Goal: Check status: Check status

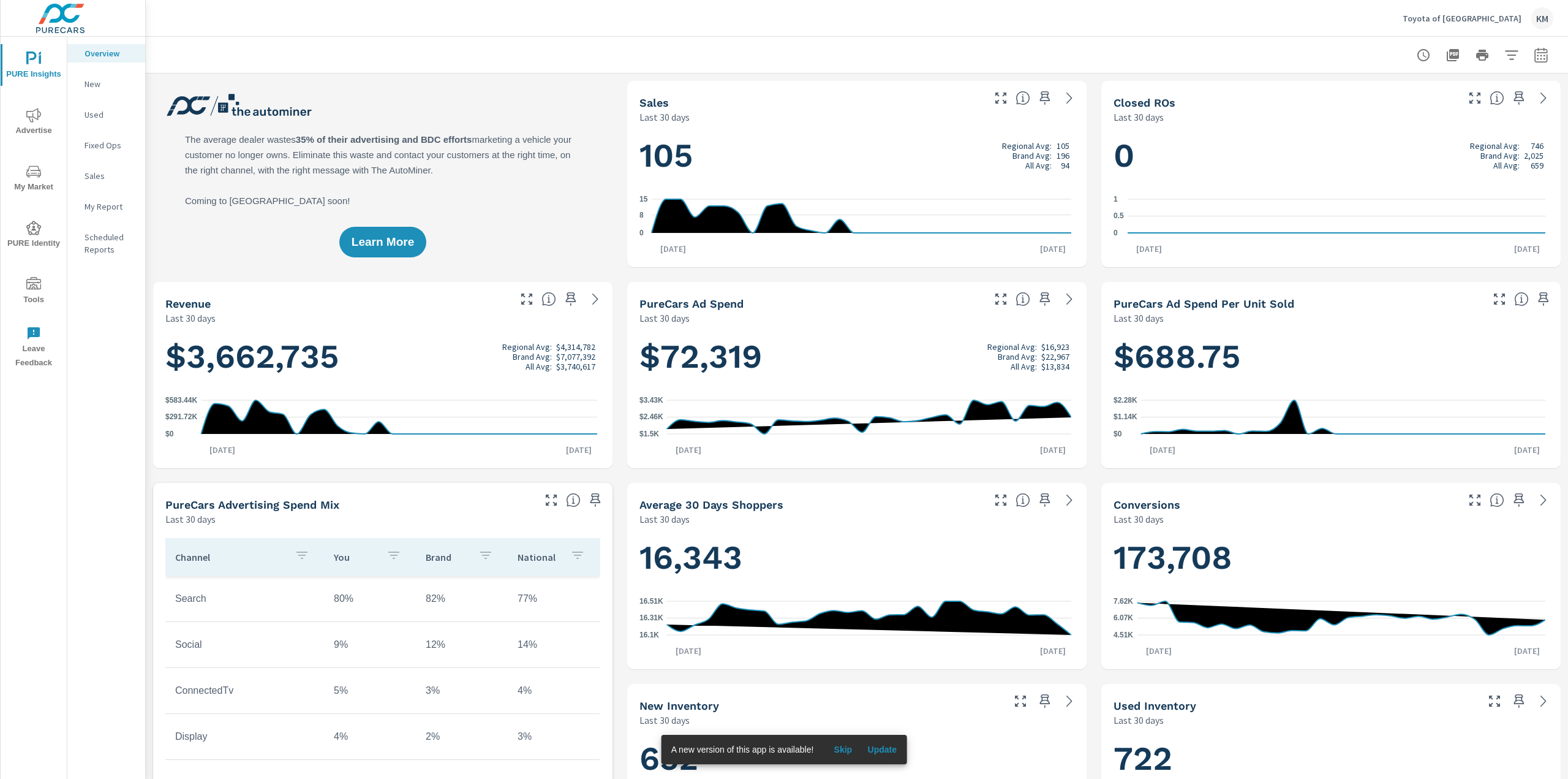
scroll to position [1, 0]
click at [878, 753] on span "Update" at bounding box center [882, 749] width 29 height 11
